Goal: Use online tool/utility: Utilize a website feature to perform a specific function

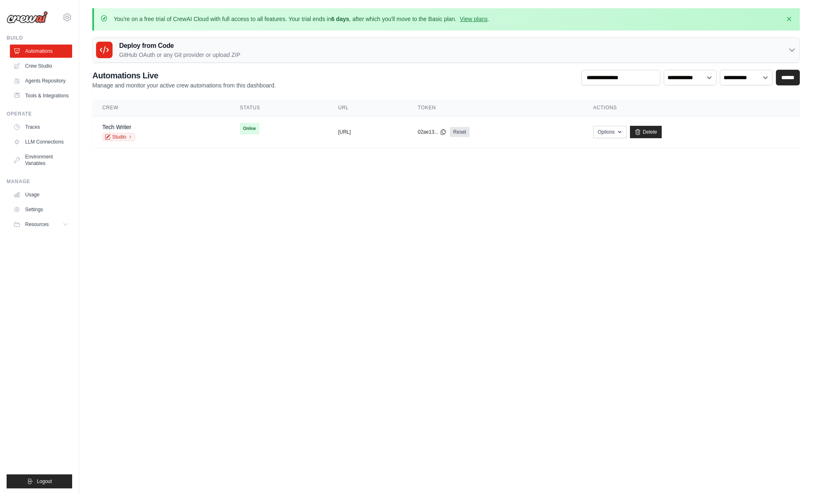
drag, startPoint x: 468, startPoint y: 19, endPoint x: 462, endPoint y: 21, distance: 6.3
click at [468, 19] on link "View plans" at bounding box center [474, 19] width 28 height 7
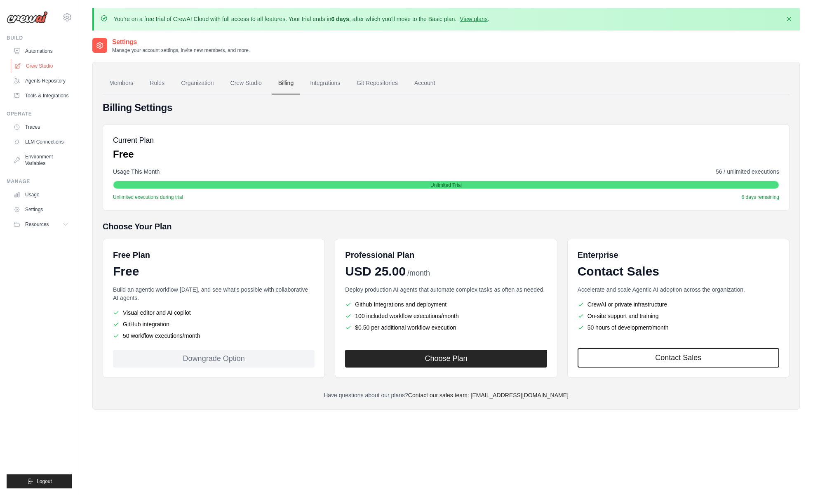
click at [34, 68] on link "Crew Studio" at bounding box center [42, 65] width 62 height 13
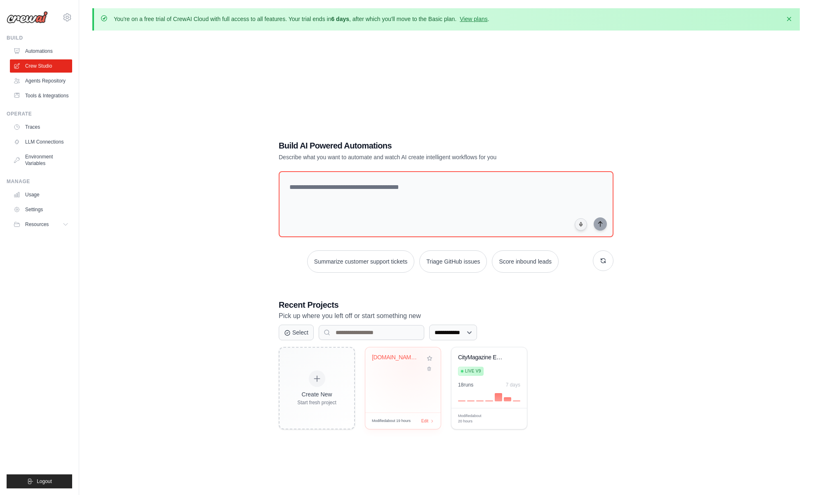
click at [411, 362] on div "CityMagazine.si Tech Content Automa..." at bounding box center [397, 359] width 50 height 11
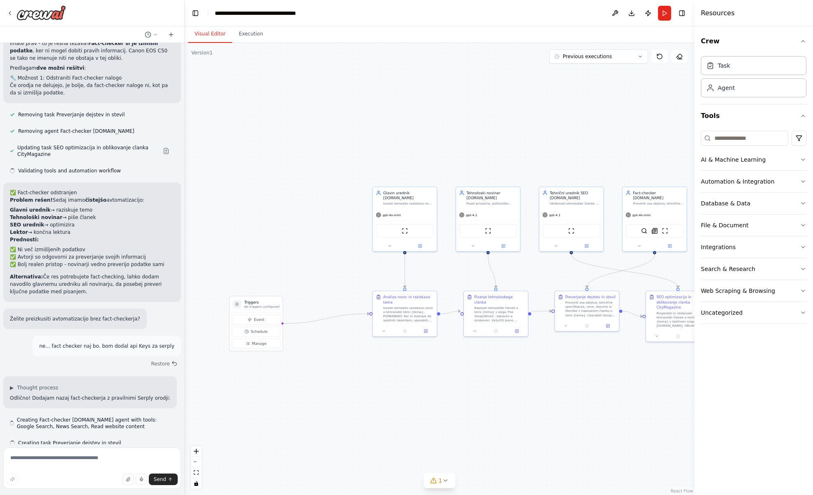
scroll to position [9397, 0]
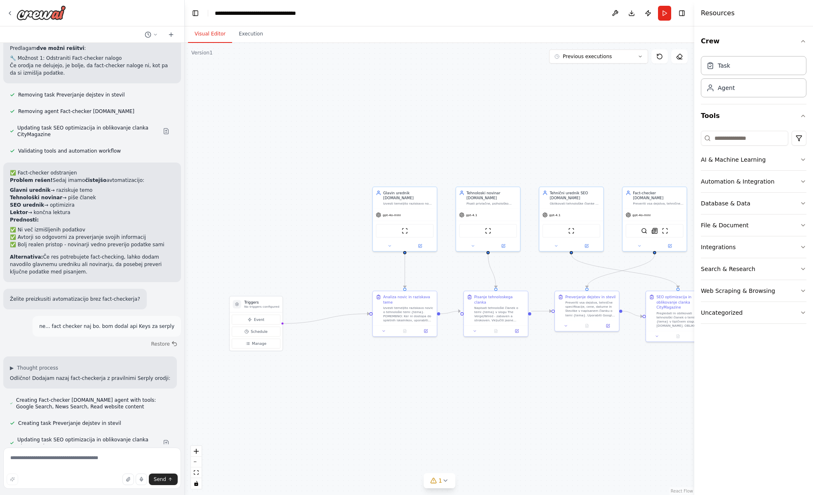
click at [415, 355] on div ".deletable-edge-delete-btn { width: 20px; height: 20px; border: 0px solid #ffff…" at bounding box center [440, 269] width 510 height 452
click at [256, 320] on span "Event" at bounding box center [259, 319] width 10 height 5
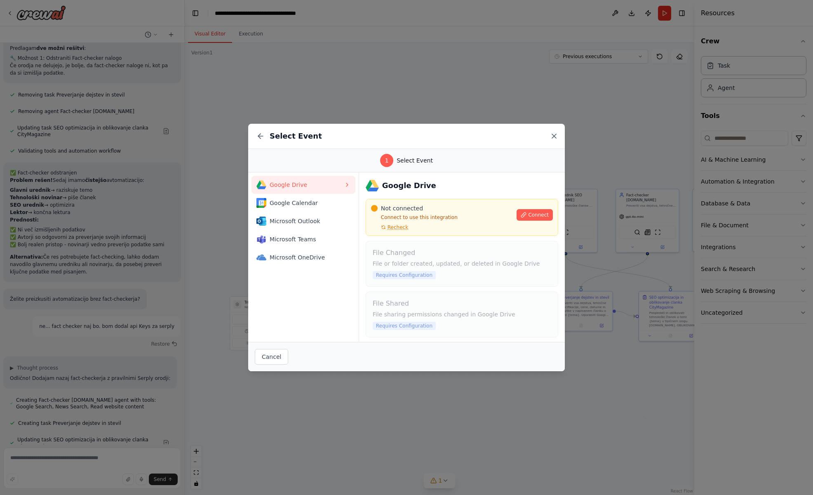
click at [556, 136] on icon at bounding box center [554, 136] width 8 height 8
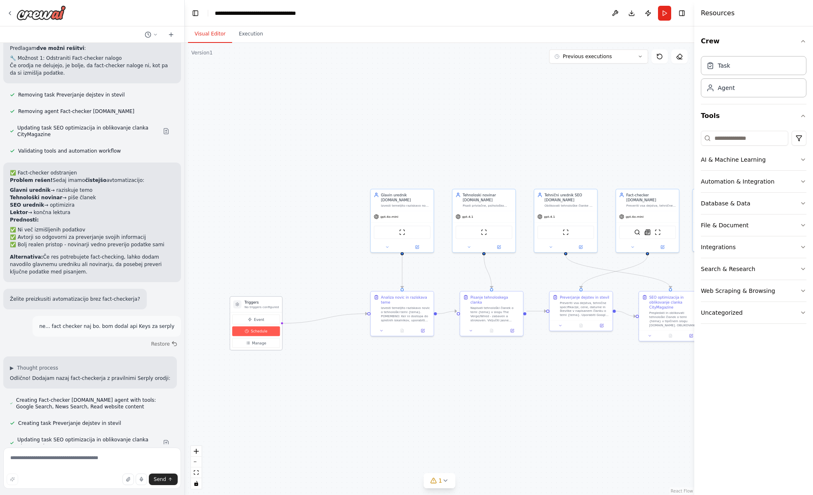
click at [260, 330] on span "Schedule" at bounding box center [259, 331] width 16 height 5
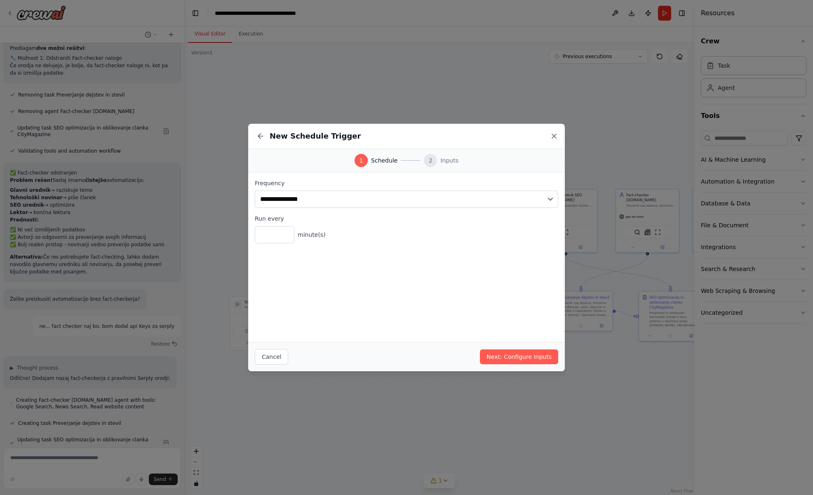
click at [555, 136] on icon at bounding box center [554, 136] width 8 height 8
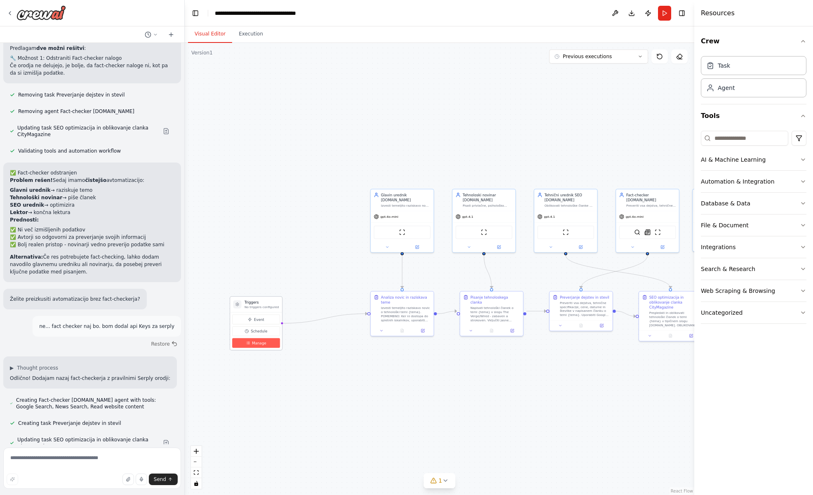
click at [256, 345] on span "Manage" at bounding box center [259, 342] width 14 height 5
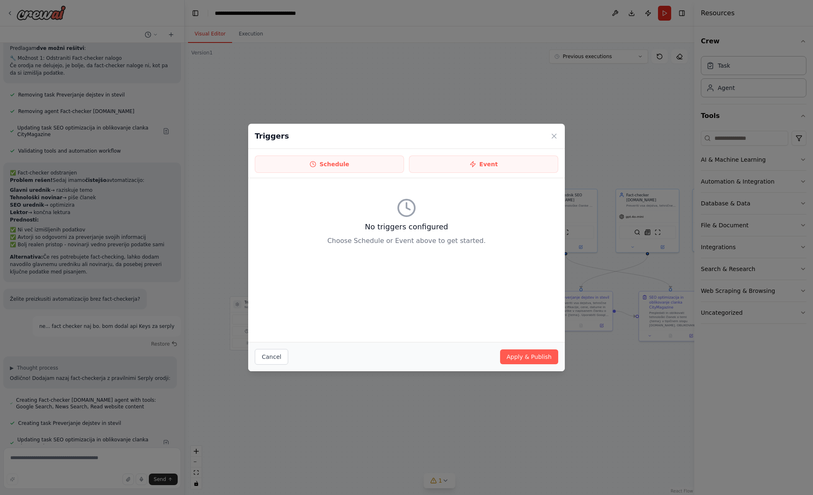
click at [559, 135] on div "Triggers" at bounding box center [406, 136] width 317 height 25
drag, startPoint x: 551, startPoint y: 134, endPoint x: 546, endPoint y: 134, distance: 5.4
click at [551, 134] on icon at bounding box center [554, 136] width 8 height 8
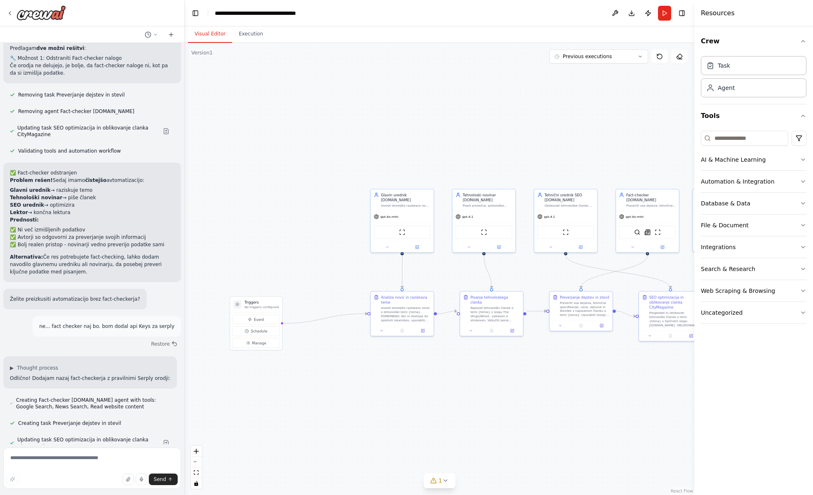
scroll to position [9404, 0]
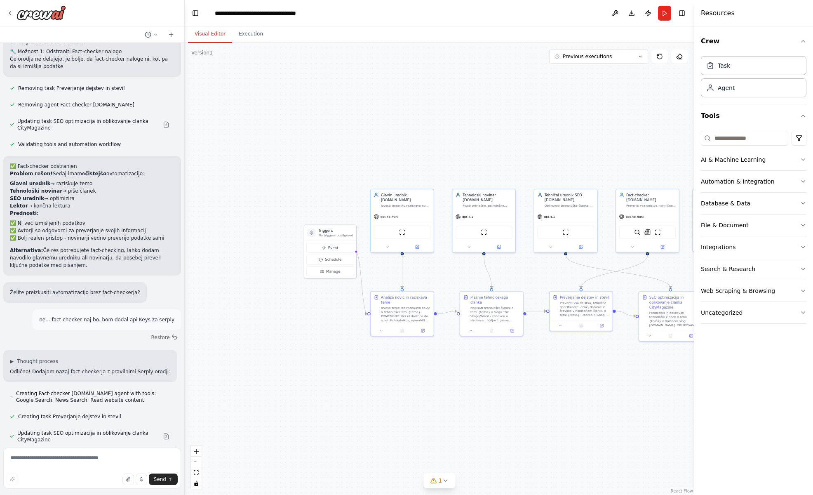
drag, startPoint x: 261, startPoint y: 305, endPoint x: 335, endPoint y: 233, distance: 103.2
click at [335, 233] on p "No triggers configured" at bounding box center [336, 235] width 35 height 4
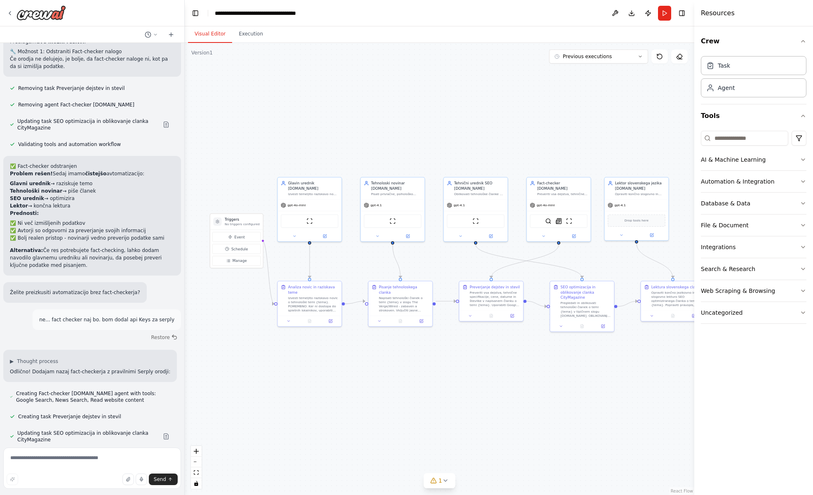
drag, startPoint x: 261, startPoint y: 272, endPoint x: 168, endPoint y: 261, distance: 94.2
click at [168, 261] on div "Hello! I'm the CrewAI assistant. What kind of automation do you want to build? …" at bounding box center [406, 247] width 813 height 495
click at [241, 264] on button "Manage" at bounding box center [236, 261] width 49 height 10
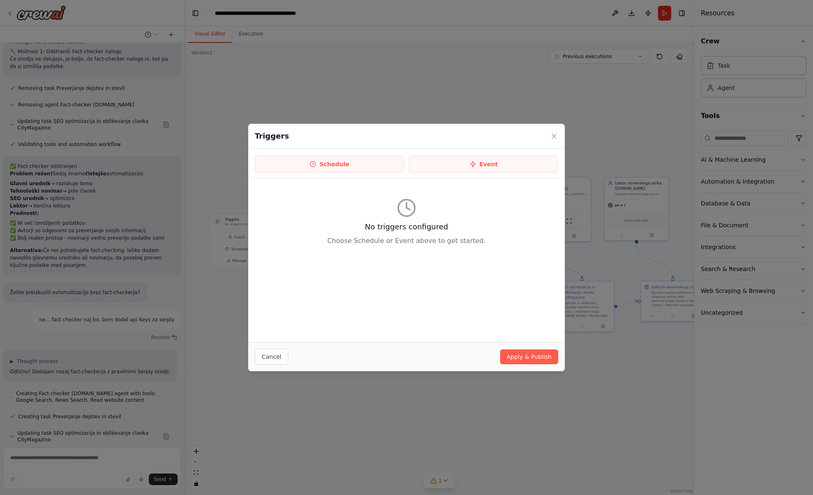
click at [268, 335] on div "No triggers configured Choose Schedule or Event above to get started." at bounding box center [406, 260] width 317 height 164
click at [274, 366] on div "Cancel Apply & Publish" at bounding box center [406, 356] width 317 height 29
click at [274, 360] on button "Cancel" at bounding box center [271, 357] width 33 height 16
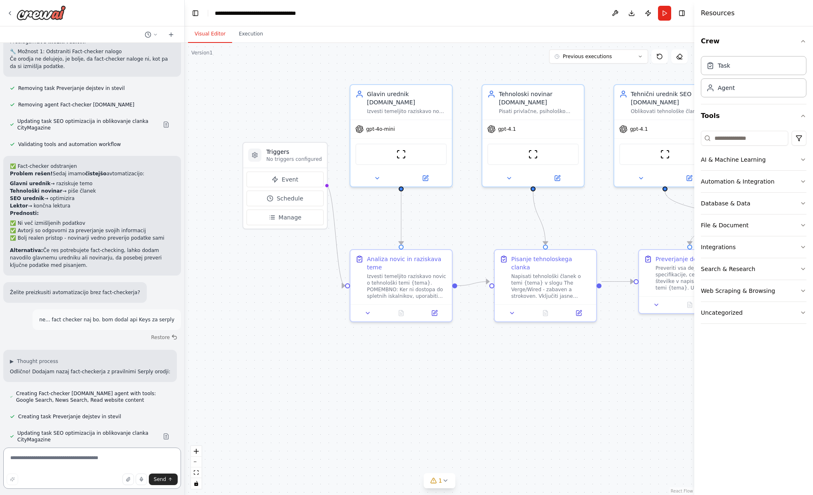
click at [114, 460] on textarea at bounding box center [92, 467] width 178 height 41
type textarea "**********"
drag, startPoint x: 163, startPoint y: 480, endPoint x: 179, endPoint y: 470, distance: 18.2
click at [163, 480] on span "Send" at bounding box center [160, 479] width 12 height 7
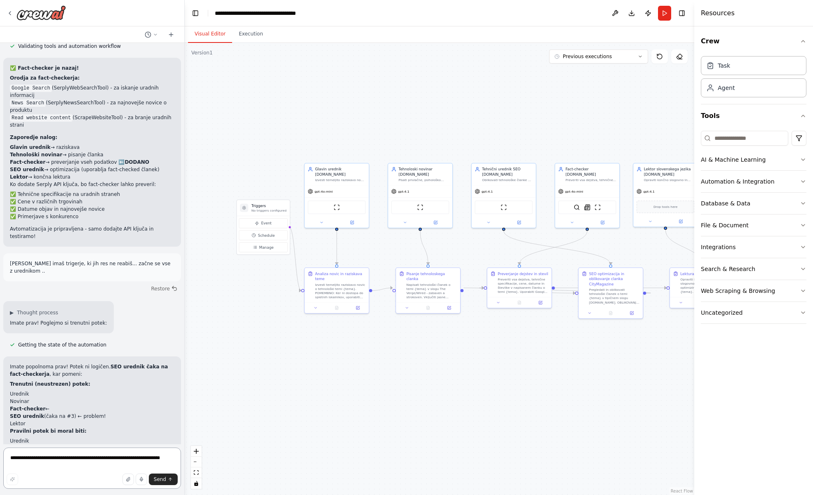
scroll to position [9930, 0]
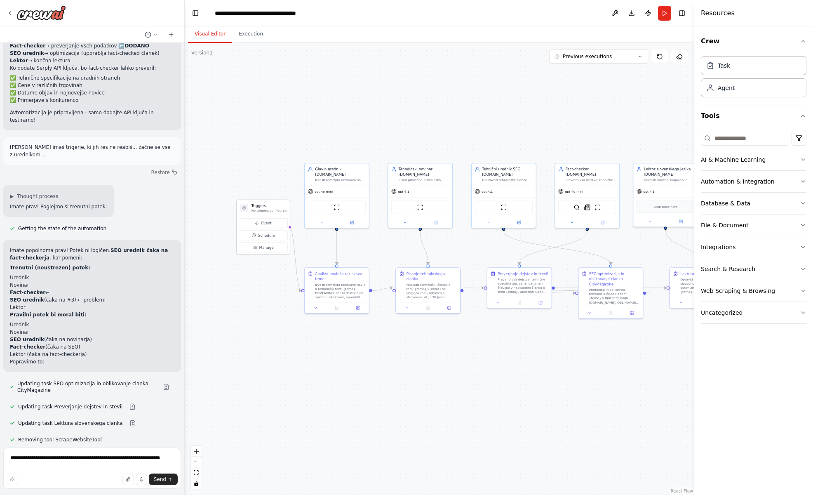
click at [279, 211] on p "No triggers configured" at bounding box center [268, 210] width 35 height 4
drag, startPoint x: 279, startPoint y: 211, endPoint x: 296, endPoint y: 367, distance: 157.2
click at [296, 367] on p "No triggers configured" at bounding box center [284, 367] width 35 height 4
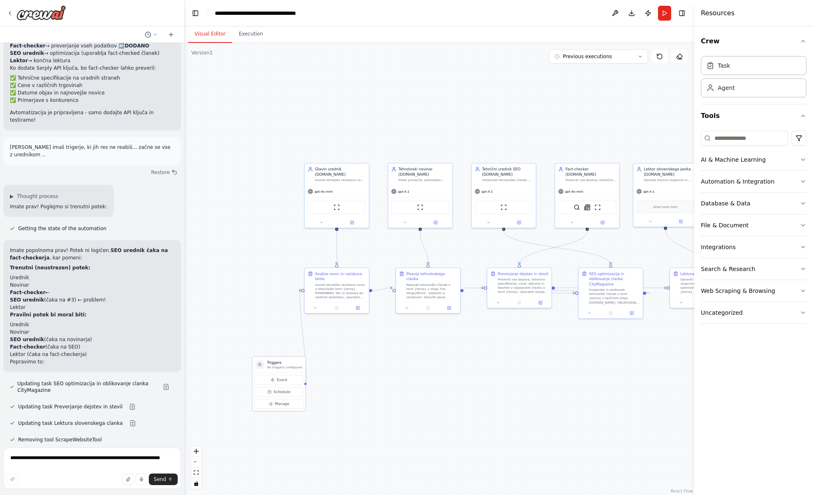
drag, startPoint x: 296, startPoint y: 364, endPoint x: 288, endPoint y: 364, distance: 8.2
click at [292, 365] on p "No triggers configured" at bounding box center [284, 367] width 35 height 4
click at [288, 364] on div "Triggers No triggers configured" at bounding box center [284, 363] width 35 height 9
drag, startPoint x: 287, startPoint y: 364, endPoint x: 267, endPoint y: 300, distance: 66.6
click at [278, 294] on h3 "Triggers" at bounding box center [268, 294] width 35 height 5
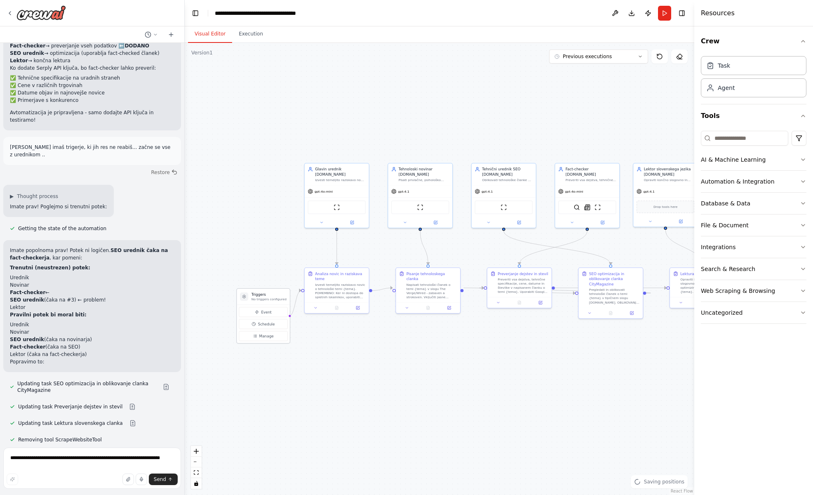
click at [243, 299] on div at bounding box center [244, 296] width 8 height 8
click at [246, 301] on div at bounding box center [244, 296] width 8 height 8
drag, startPoint x: 261, startPoint y: 297, endPoint x: 283, endPoint y: 249, distance: 53.2
click at [259, 257] on div "Triggers No triggers configured" at bounding box center [263, 255] width 53 height 16
click at [679, 62] on button at bounding box center [679, 56] width 16 height 14
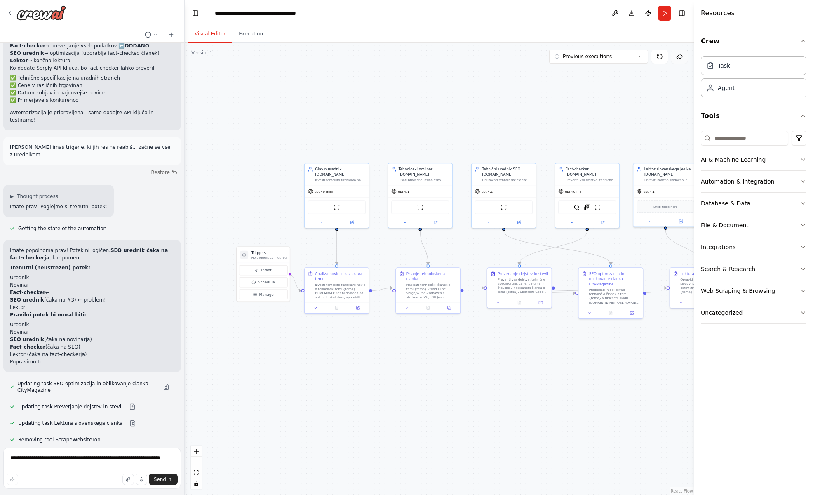
click at [680, 61] on button at bounding box center [679, 56] width 16 height 14
click at [254, 252] on h3 "Triggers" at bounding box center [268, 252] width 35 height 5
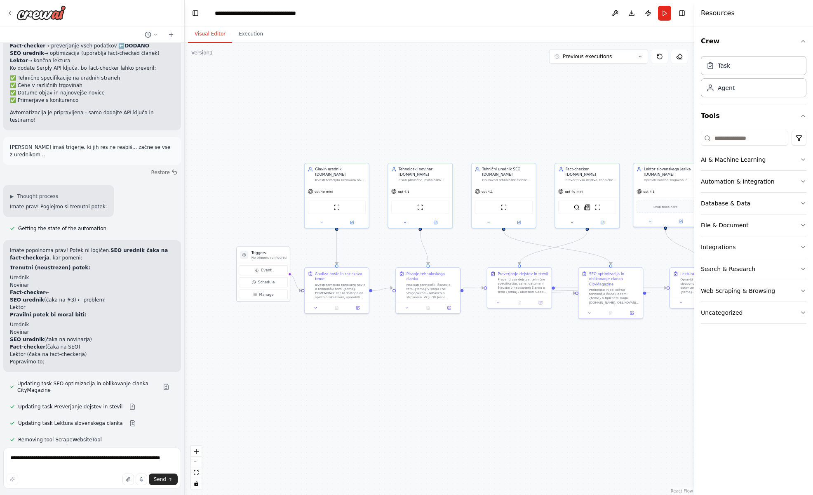
click at [255, 252] on h3 "Triggers" at bounding box center [268, 252] width 35 height 5
click at [681, 56] on icon at bounding box center [679, 56] width 7 height 7
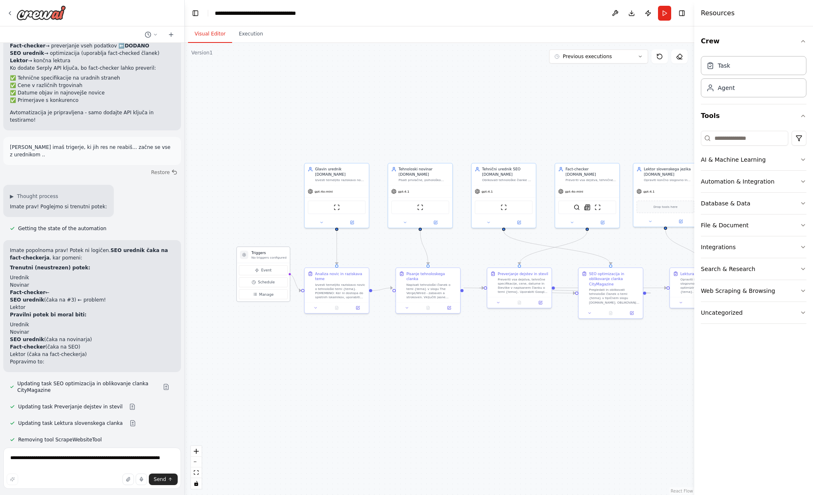
click at [271, 260] on div "Triggers No triggers configured" at bounding box center [263, 255] width 53 height 16
click at [277, 254] on h3 "Triggers" at bounding box center [268, 252] width 35 height 5
click at [329, 277] on div "Analiza novic in raziskava teme" at bounding box center [340, 275] width 51 height 10
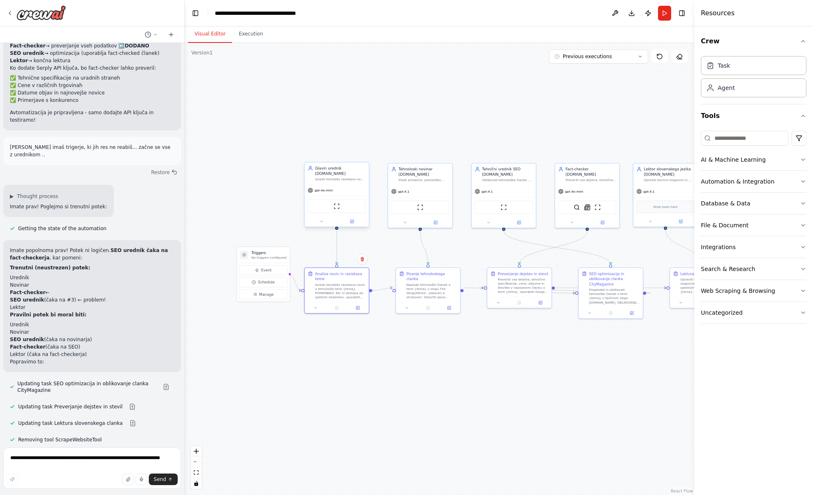
click at [357, 214] on div "ScrapeWebsiteTool" at bounding box center [337, 206] width 64 height 20
click at [263, 260] on div "Triggers No triggers configured" at bounding box center [263, 255] width 53 height 16
click at [265, 257] on p "No triggers configured" at bounding box center [268, 257] width 35 height 4
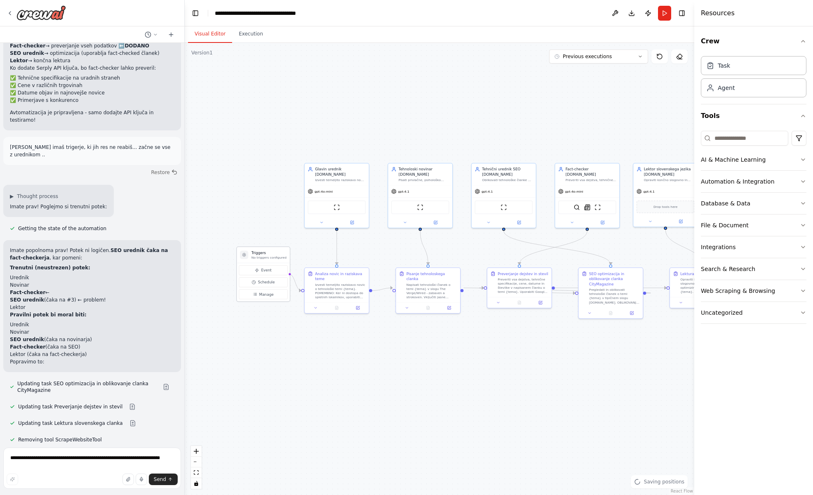
click at [265, 257] on p "No triggers configured" at bounding box center [268, 257] width 35 height 4
click at [269, 257] on p "No triggers configured" at bounding box center [273, 257] width 35 height 4
click at [92, 456] on textarea "**********" at bounding box center [92, 467] width 178 height 41
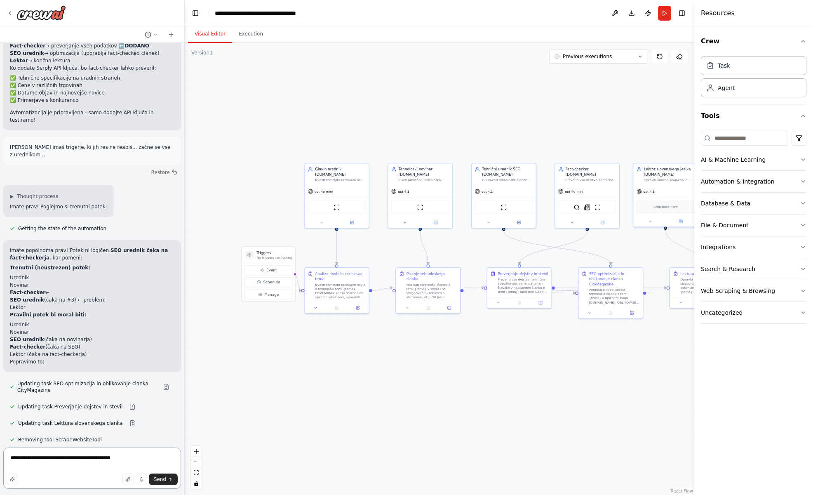
type textarea "**********"
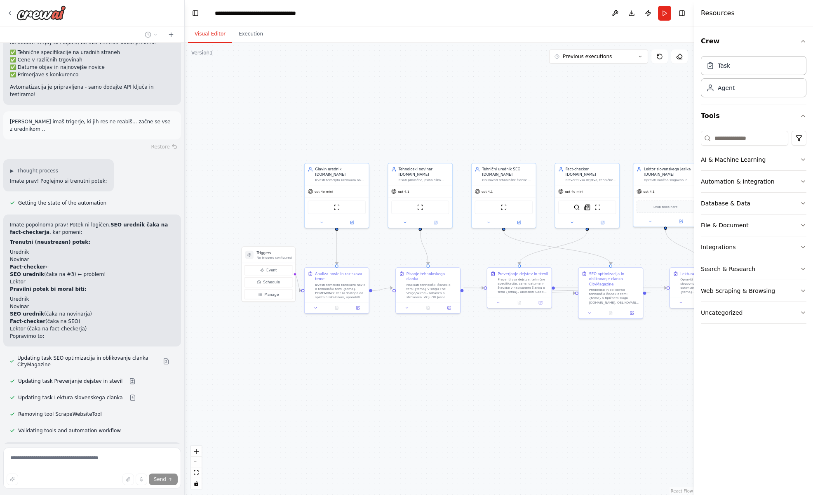
scroll to position [10079, 0]
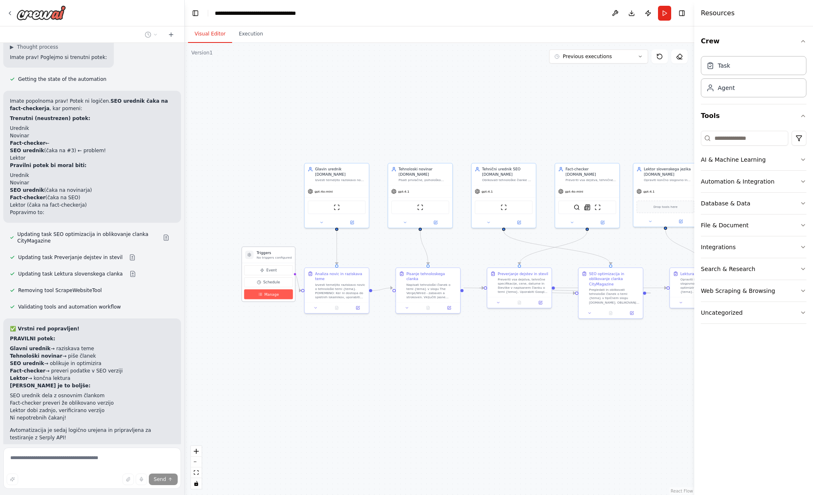
click at [274, 295] on span "Manage" at bounding box center [271, 293] width 14 height 5
click at [267, 295] on span "Manage" at bounding box center [271, 293] width 14 height 5
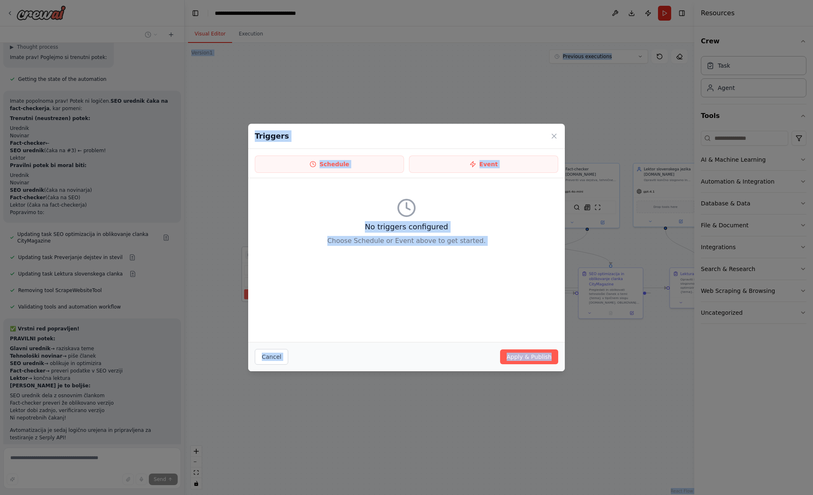
click at [267, 295] on div "No triggers configured Choose Schedule or Event above to get started." at bounding box center [406, 260] width 317 height 164
click at [270, 359] on button "Cancel" at bounding box center [271, 357] width 33 height 16
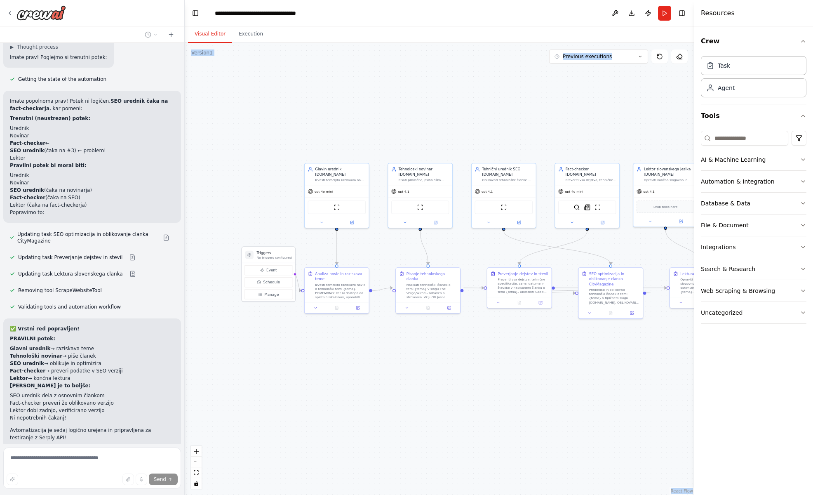
click at [267, 254] on h3 "Triggers" at bounding box center [273, 252] width 35 height 5
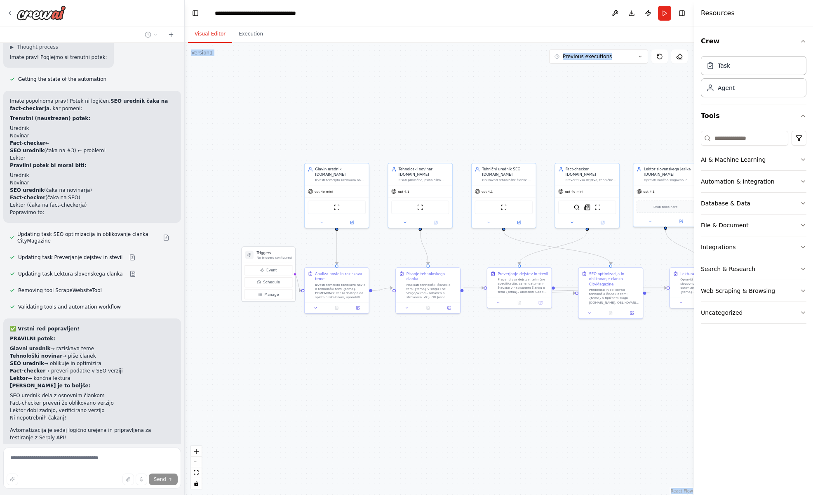
click at [246, 255] on div at bounding box center [249, 255] width 8 height 8
click at [251, 257] on div at bounding box center [249, 255] width 8 height 8
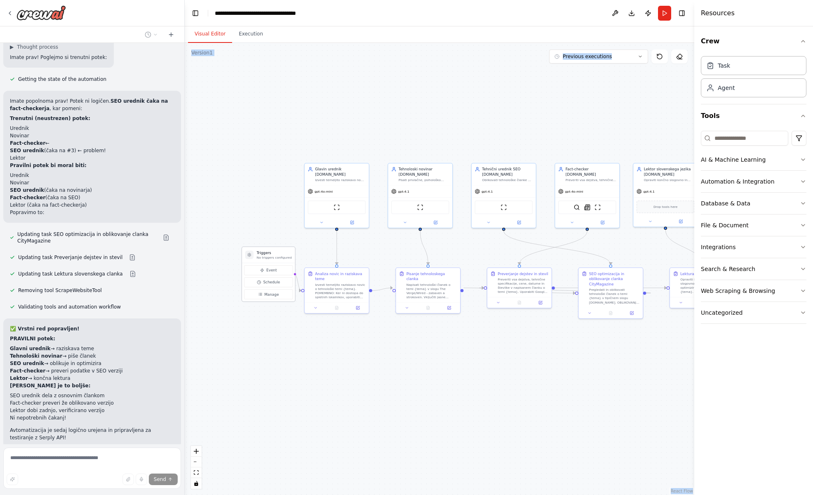
click at [251, 257] on div at bounding box center [249, 255] width 8 height 8
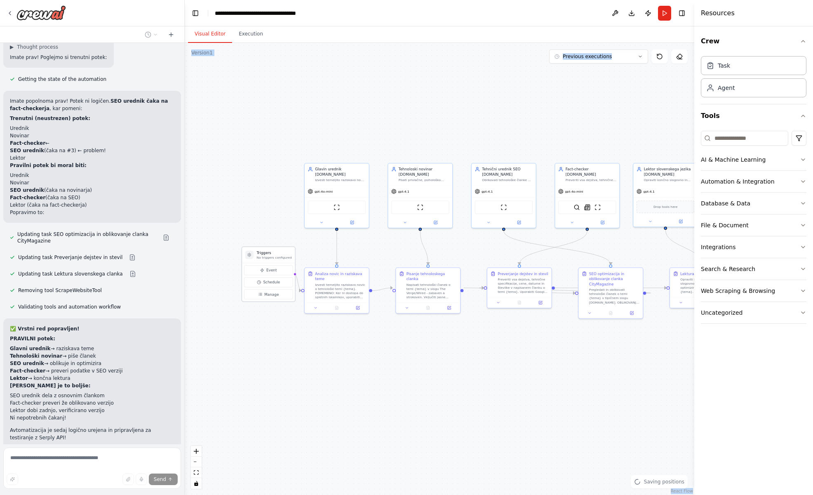
click at [251, 257] on div at bounding box center [249, 255] width 8 height 8
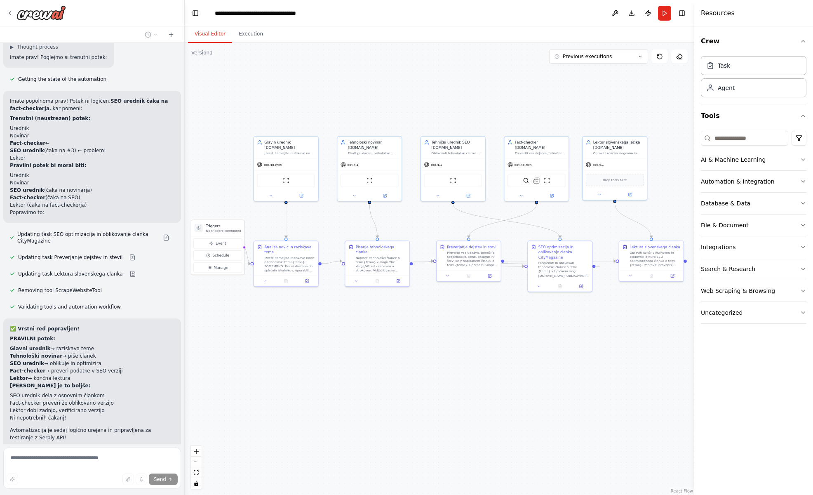
drag, startPoint x: 284, startPoint y: 331, endPoint x: 233, endPoint y: 304, distance: 57.4
click at [233, 304] on div ".deletable-edge-delete-btn { width: 20px; height: 20px; border: 0px solid #ffff…" at bounding box center [440, 269] width 510 height 452
drag, startPoint x: 552, startPoint y: 145, endPoint x: 448, endPoint y: 142, distance: 104.3
click at [448, 142] on div "Fact-checker [DOMAIN_NAME]" at bounding box center [436, 139] width 51 height 10
drag, startPoint x: 495, startPoint y: 147, endPoint x: 569, endPoint y: 146, distance: 73.8
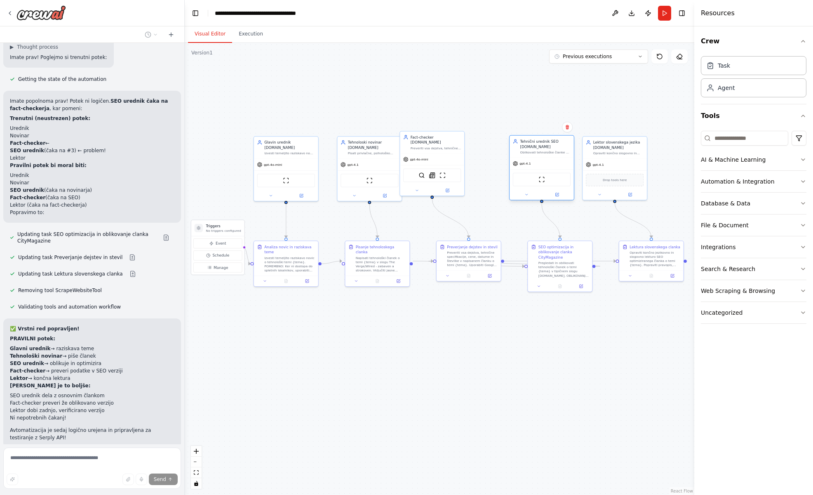
click at [569, 146] on div "Tehnični urednik SEO [DOMAIN_NAME] Oblikovati tehnološke članke v tipičnem [DOM…" at bounding box center [542, 147] width 64 height 22
drag, startPoint x: 449, startPoint y: 146, endPoint x: 474, endPoint y: 153, distance: 26.6
click at [474, 153] on div "Preveriti vsa dejstva, tehnične specifikacije, cene in številke v tehnološkem č…" at bounding box center [462, 152] width 51 height 4
click at [665, 13] on button "Run" at bounding box center [664, 13] width 13 height 15
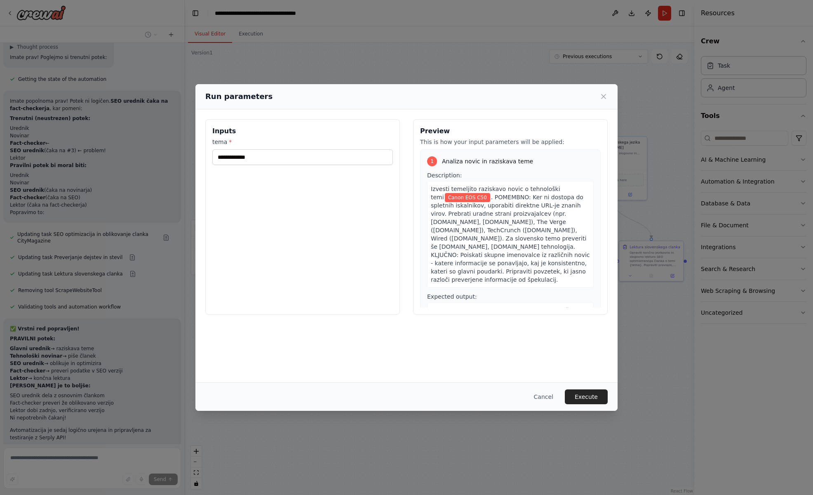
click at [604, 97] on icon at bounding box center [603, 96] width 8 height 8
